Goal: Check status: Check status

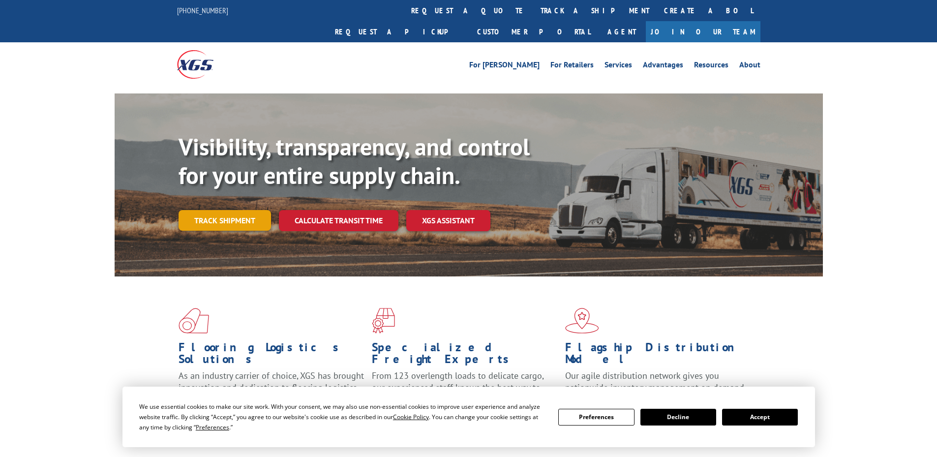
click at [221, 210] on link "Track shipment" at bounding box center [225, 220] width 92 height 21
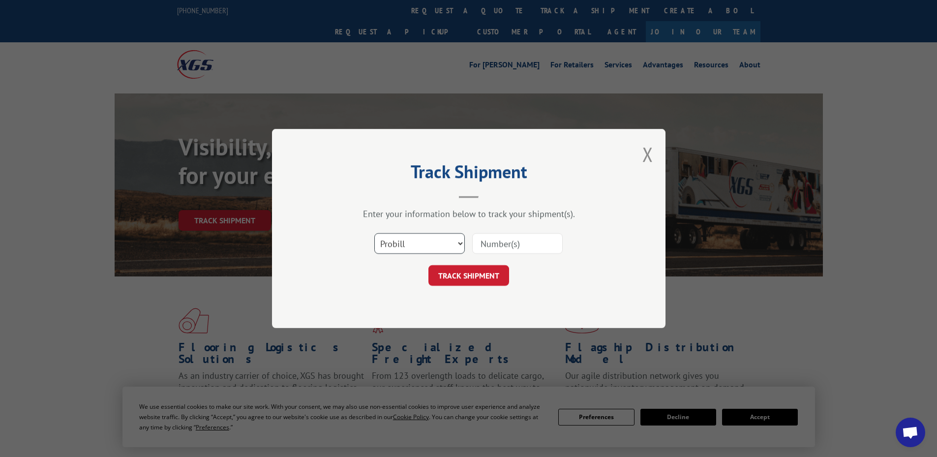
click at [458, 241] on select "Select category... Probill BOL PO" at bounding box center [419, 243] width 91 height 21
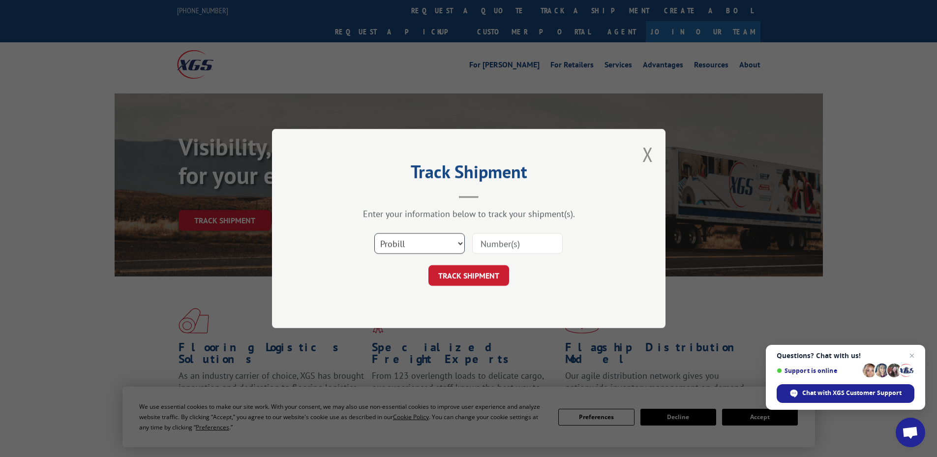
select select "bol"
click at [374, 233] on select "Select category... Probill BOL PO" at bounding box center [419, 243] width 91 height 21
click at [495, 243] on input at bounding box center [517, 243] width 91 height 21
paste input "6009835"
type input "6009835"
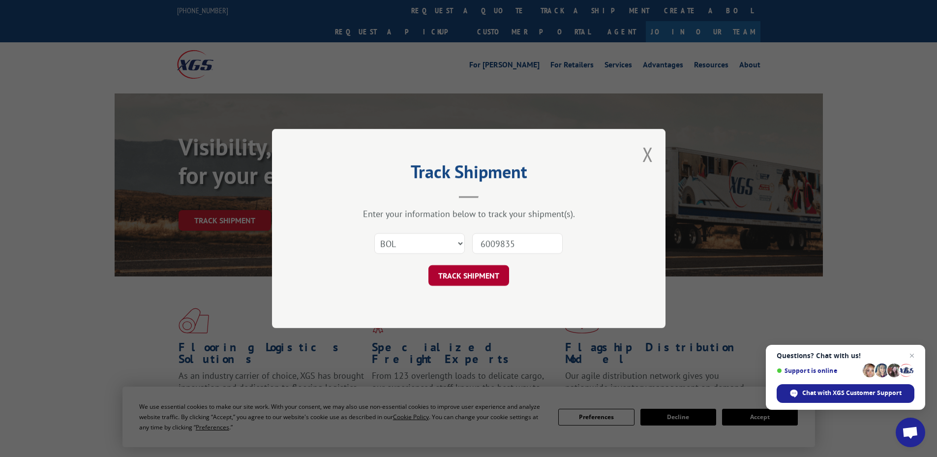
click at [468, 278] on button "TRACK SHIPMENT" at bounding box center [468, 275] width 81 height 21
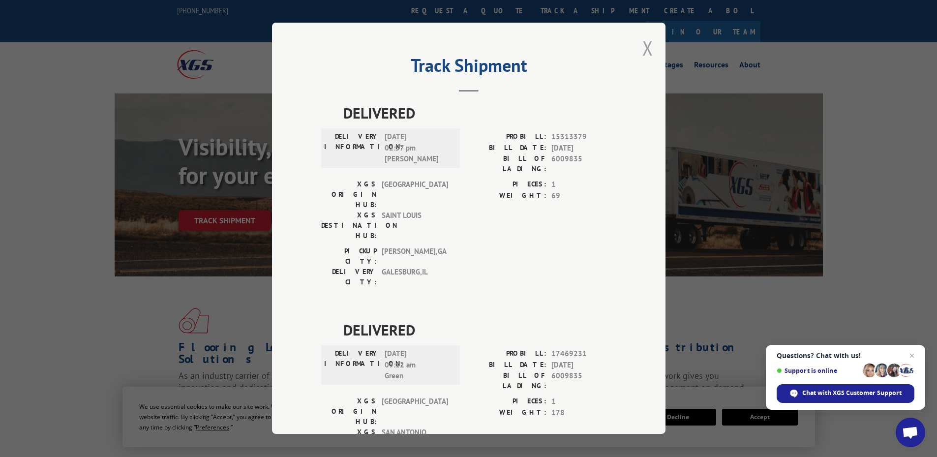
click at [645, 42] on button "Close modal" at bounding box center [647, 48] width 11 height 26
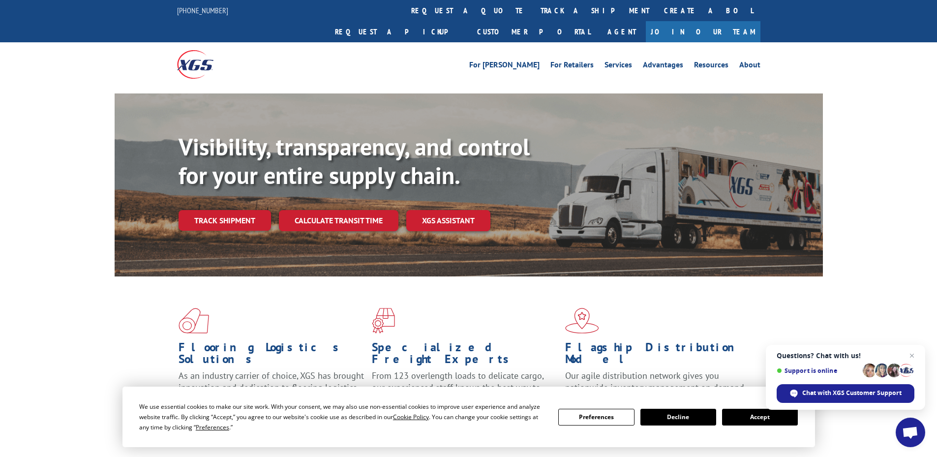
click at [222, 210] on link "Track shipment" at bounding box center [225, 220] width 92 height 21
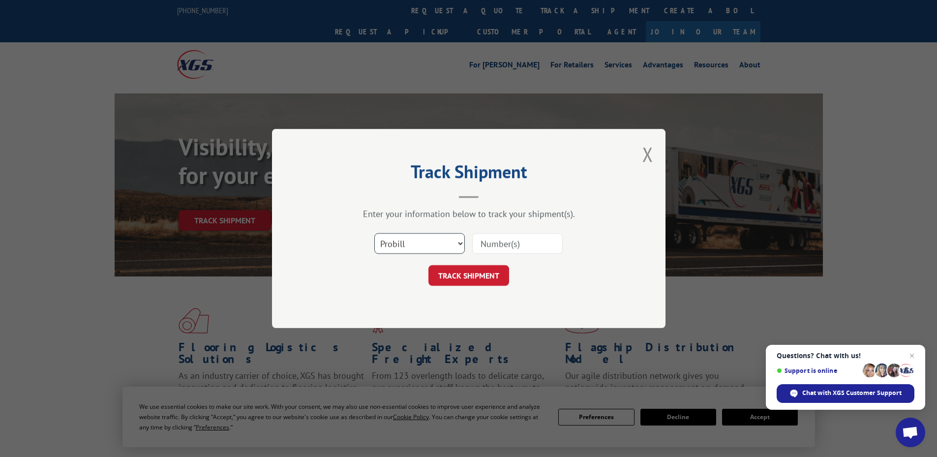
click at [458, 242] on select "Select category... Probill BOL PO" at bounding box center [419, 243] width 91 height 21
select select "bol"
click at [374, 233] on select "Select category... Probill BOL PO" at bounding box center [419, 243] width 91 height 21
click at [485, 242] on input at bounding box center [517, 243] width 91 height 21
paste input "5158097"
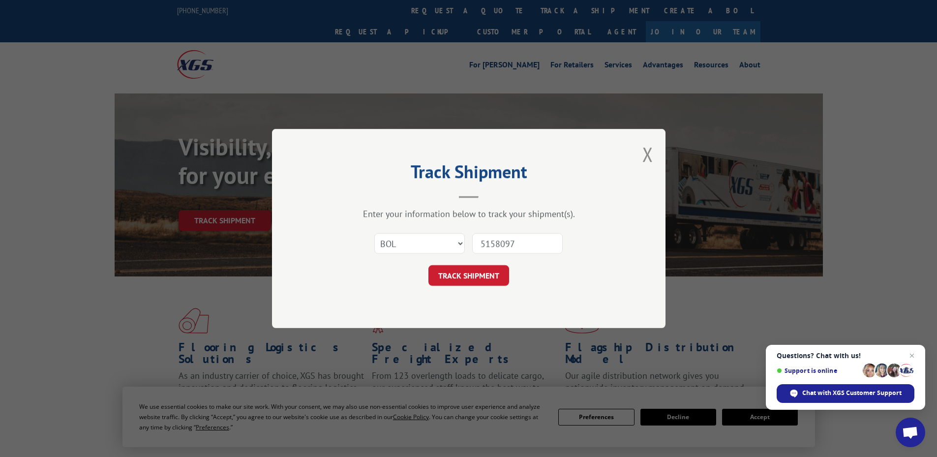
type input "5158097"
click at [458, 277] on button "TRACK SHIPMENT" at bounding box center [468, 275] width 81 height 21
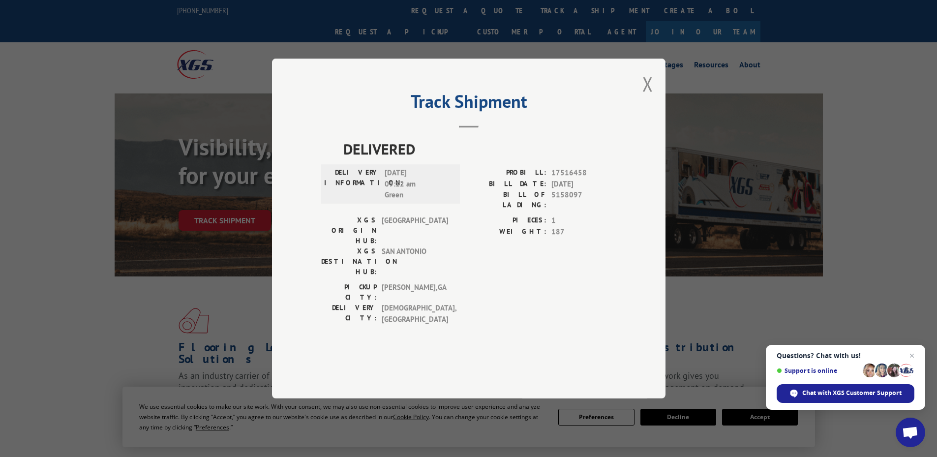
scroll to position [49, 0]
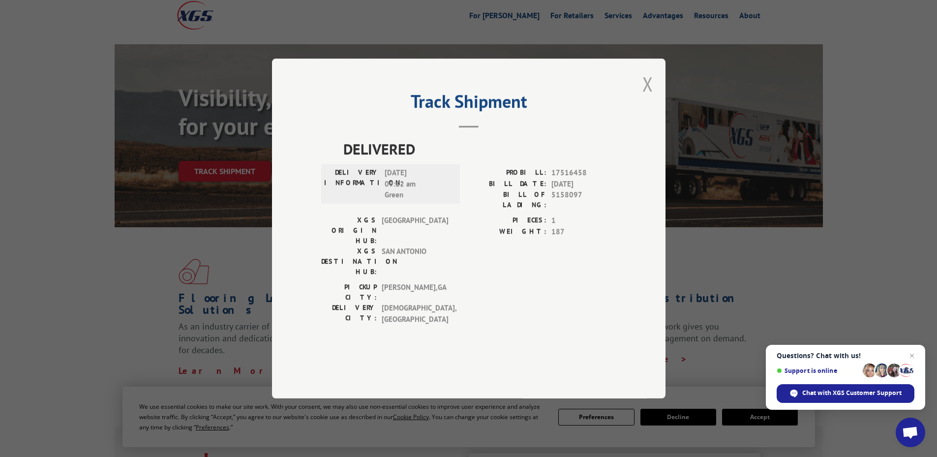
click at [648, 97] on button "Close modal" at bounding box center [647, 84] width 11 height 26
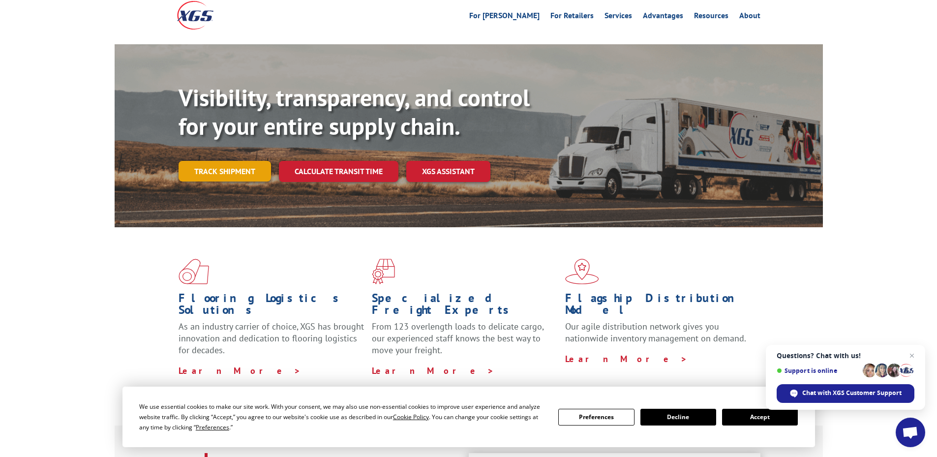
click at [215, 161] on link "Track shipment" at bounding box center [225, 171] width 92 height 21
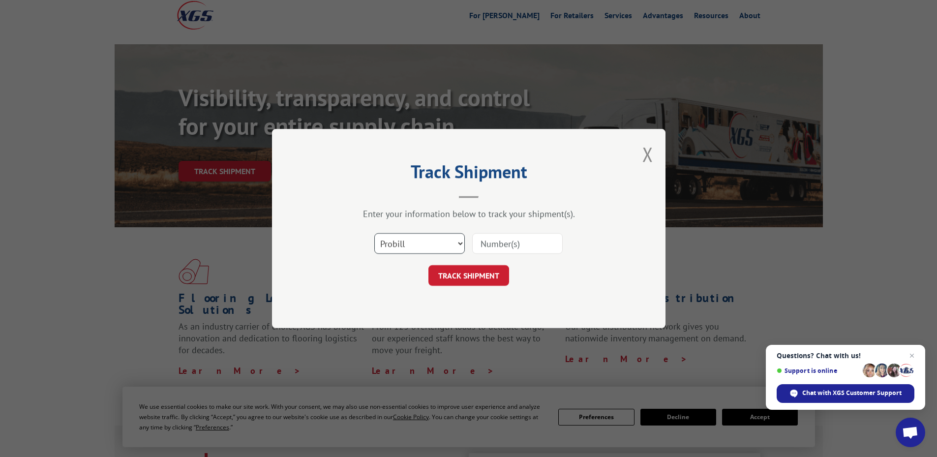
click at [458, 240] on select "Select category... Probill BOL PO" at bounding box center [419, 243] width 91 height 21
select select "bol"
click at [374, 233] on select "Select category... Probill BOL PO" at bounding box center [419, 243] width 91 height 21
click at [484, 241] on input at bounding box center [517, 243] width 91 height 21
paste input "6013597"
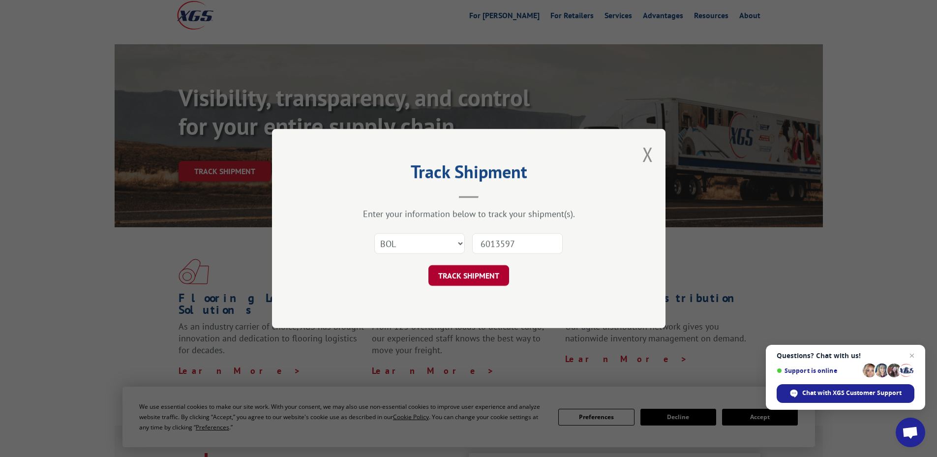
type input "6013597"
click at [468, 279] on button "TRACK SHIPMENT" at bounding box center [468, 275] width 81 height 21
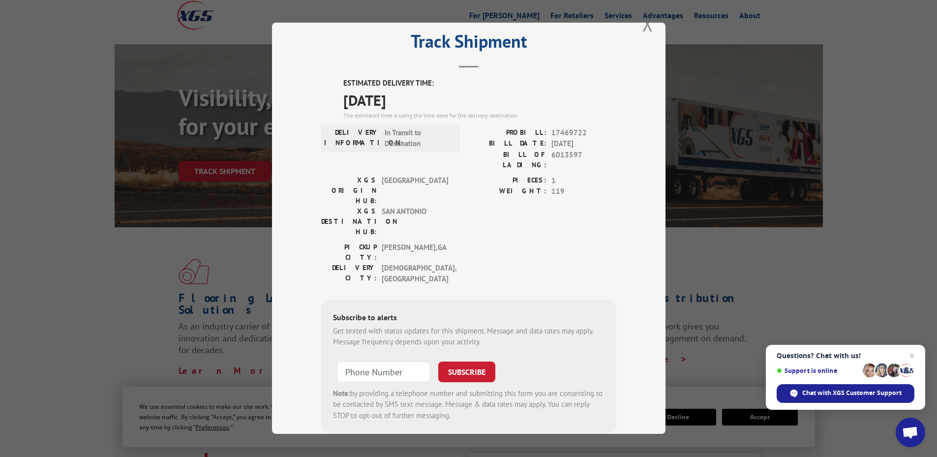
scroll to position [0, 0]
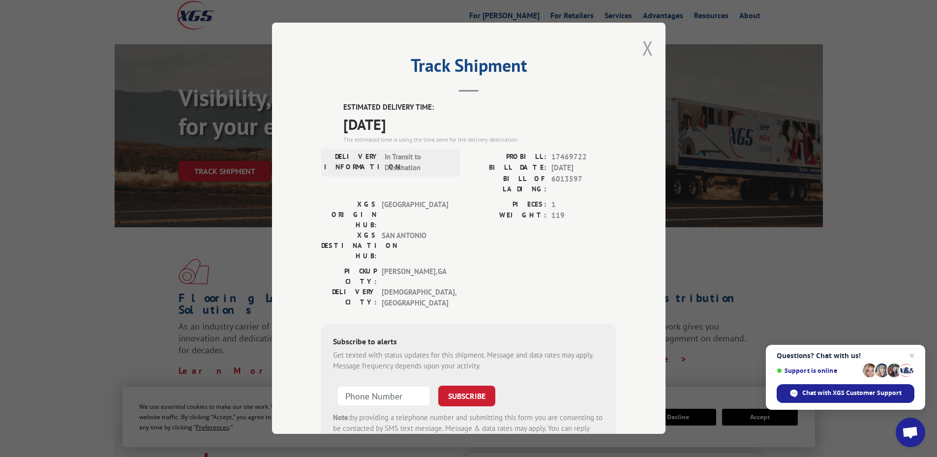
click at [642, 47] on button "Close modal" at bounding box center [647, 48] width 11 height 26
